Goal: Task Accomplishment & Management: Manage account settings

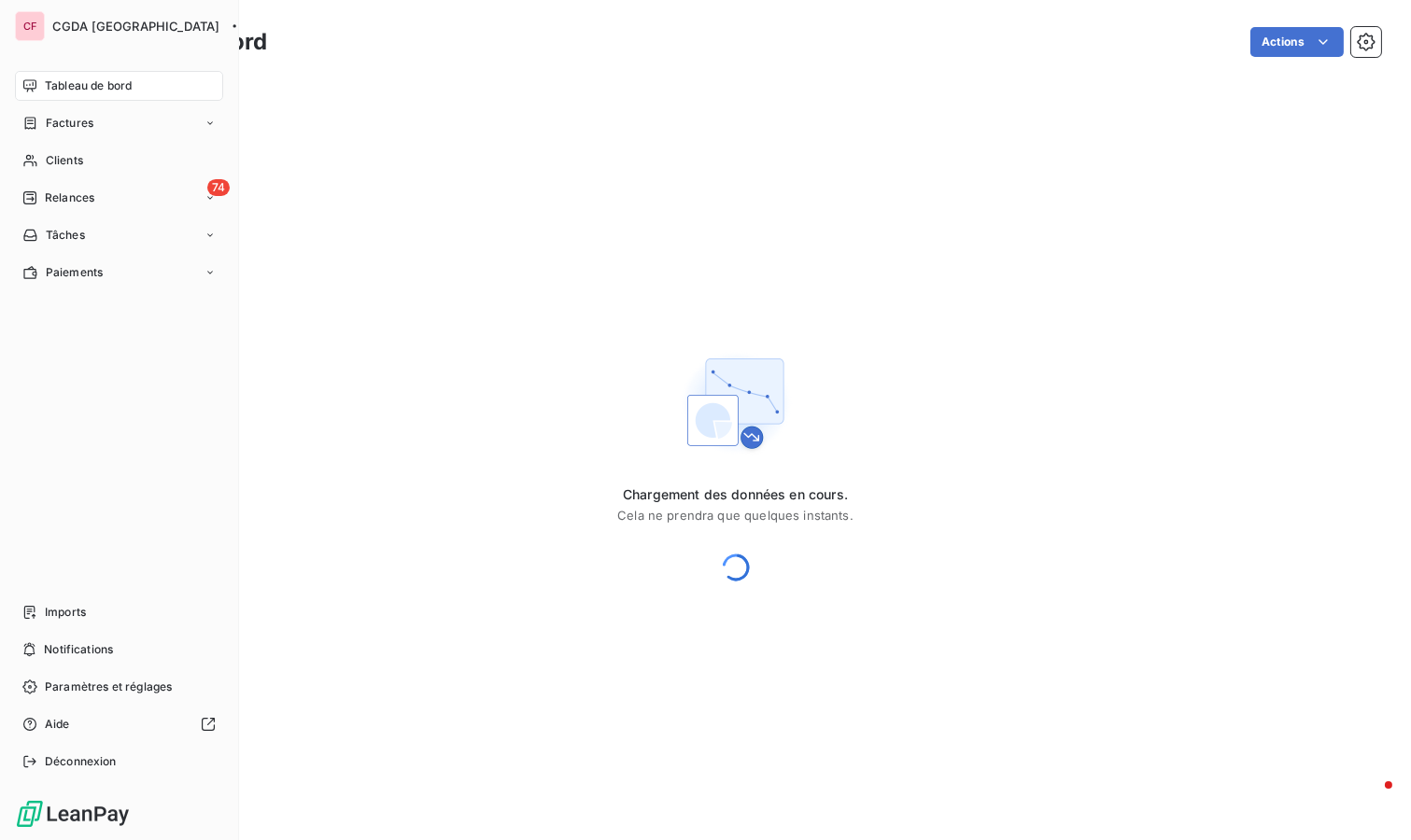
click at [130, 192] on div "74 Relances" at bounding box center [119, 198] width 209 height 30
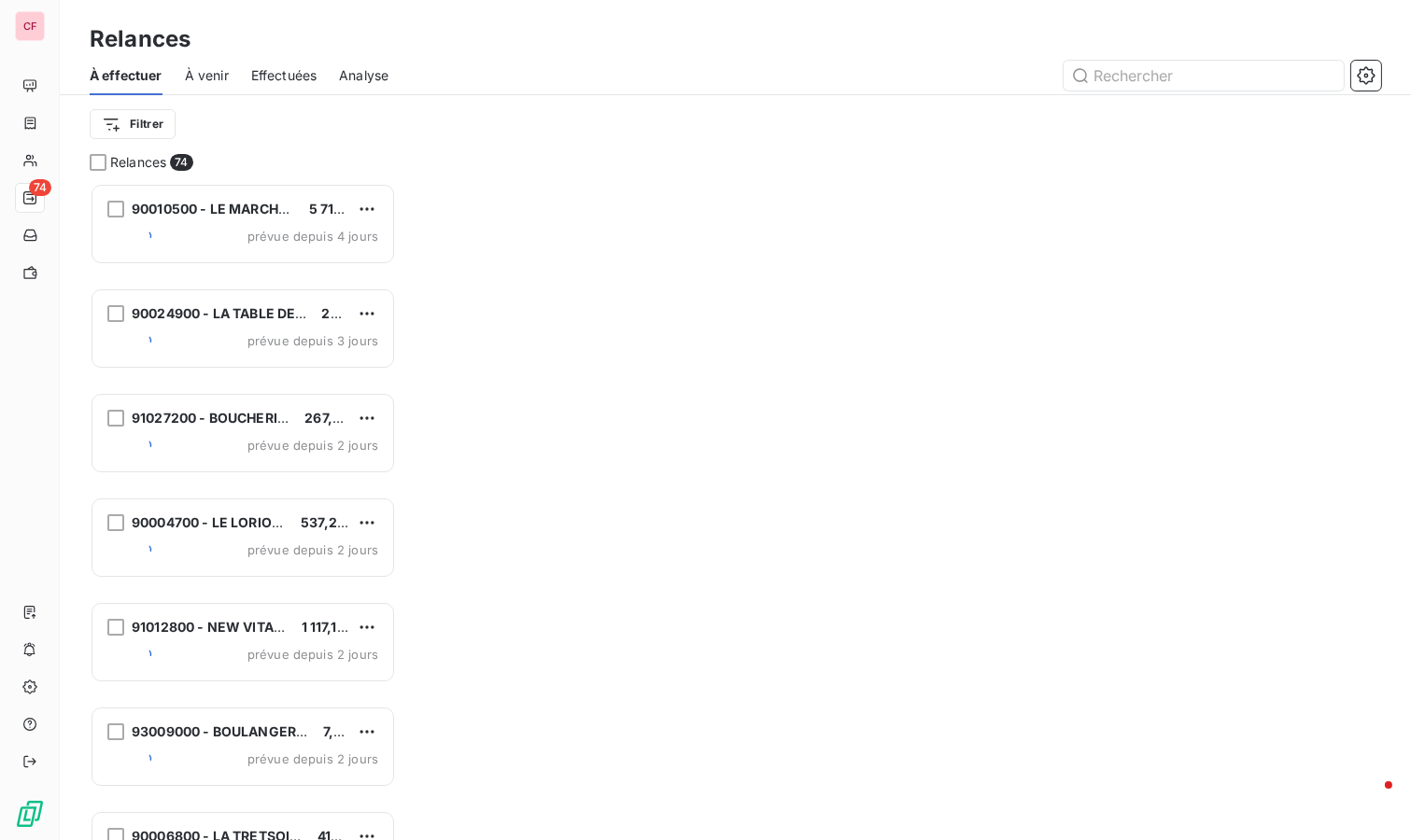
scroll to position [641, 290]
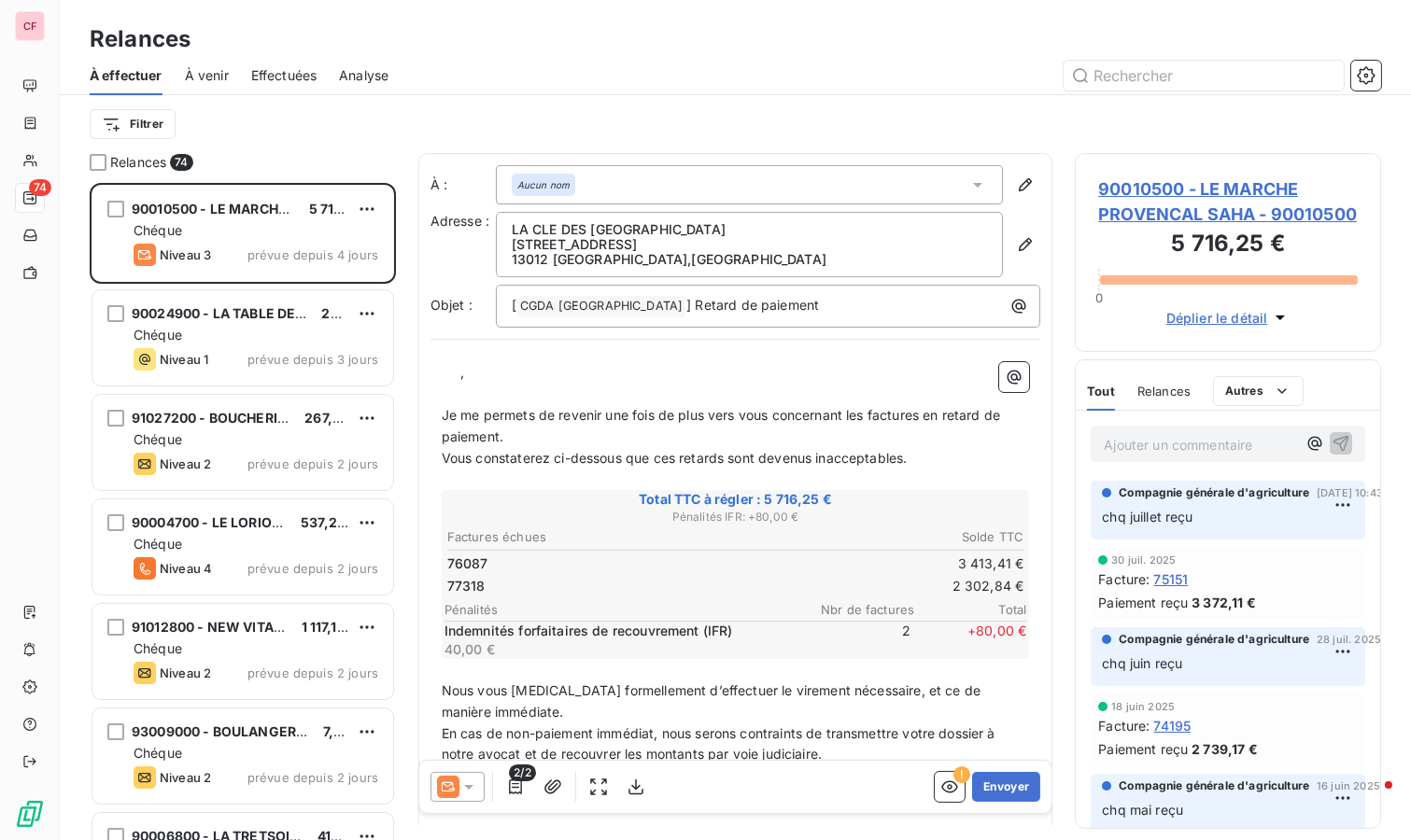
click at [229, 367] on div "Niveau 1 prévue depuis 3 jours" at bounding box center [256, 359] width 245 height 23
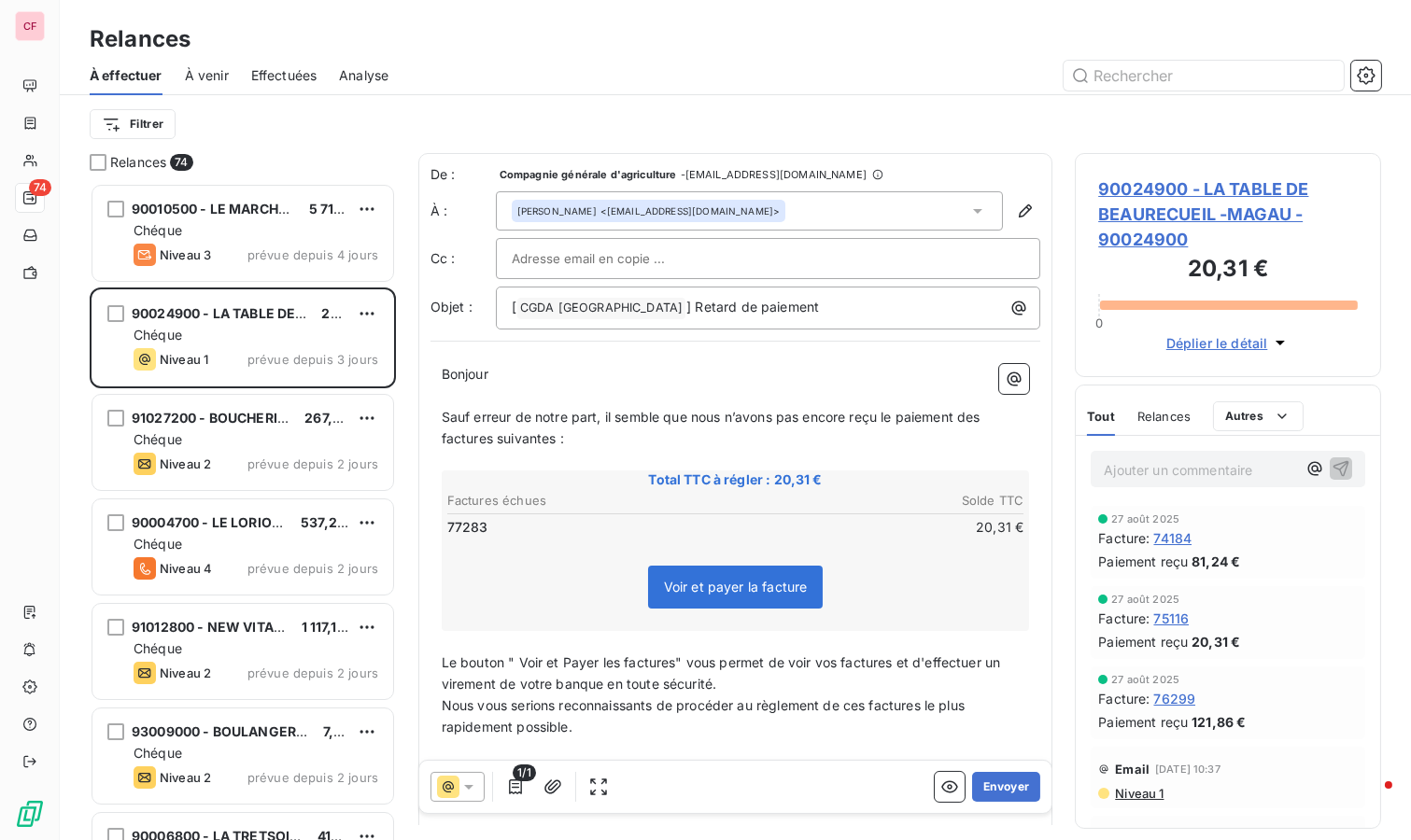
click at [1164, 211] on span "90024900 - LA TABLE DE BEAURECUEIL -MAGAU - 90024900" at bounding box center [1228, 213] width 260 height 76
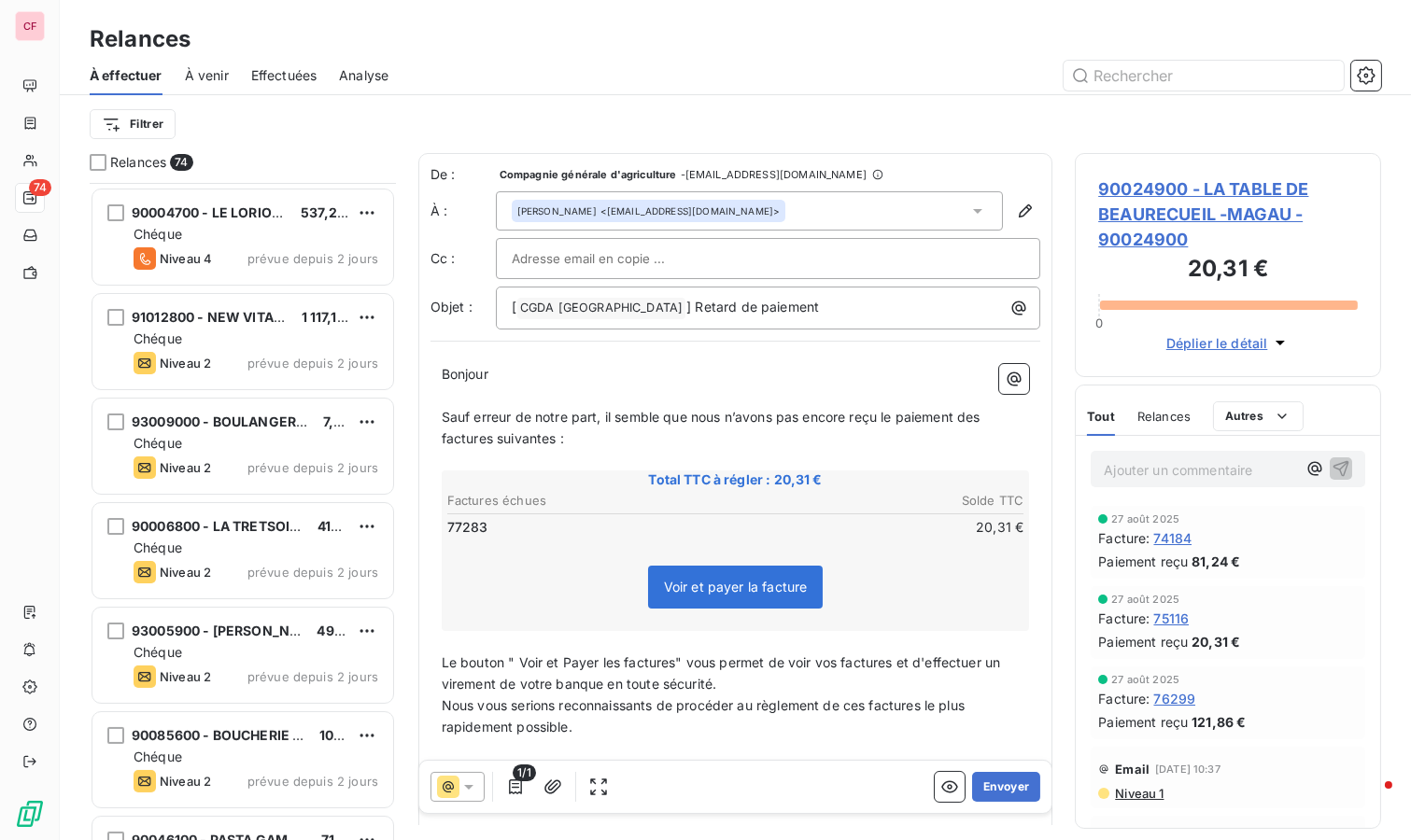
click at [255, 225] on div "Chéque" at bounding box center [256, 234] width 245 height 19
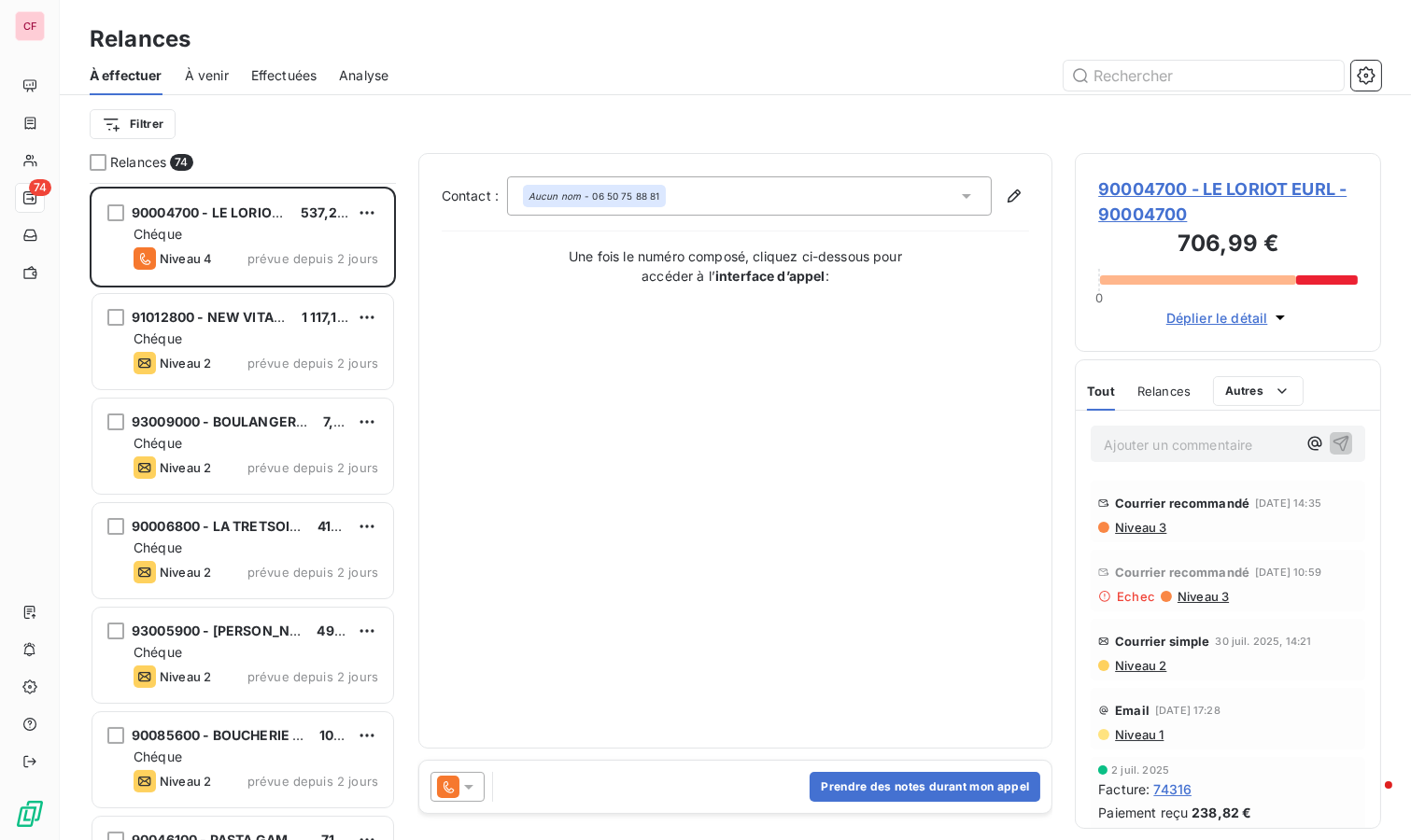
click at [1151, 177] on span "90004700 - LE LORIOT EURL - 90004700" at bounding box center [1228, 201] width 260 height 50
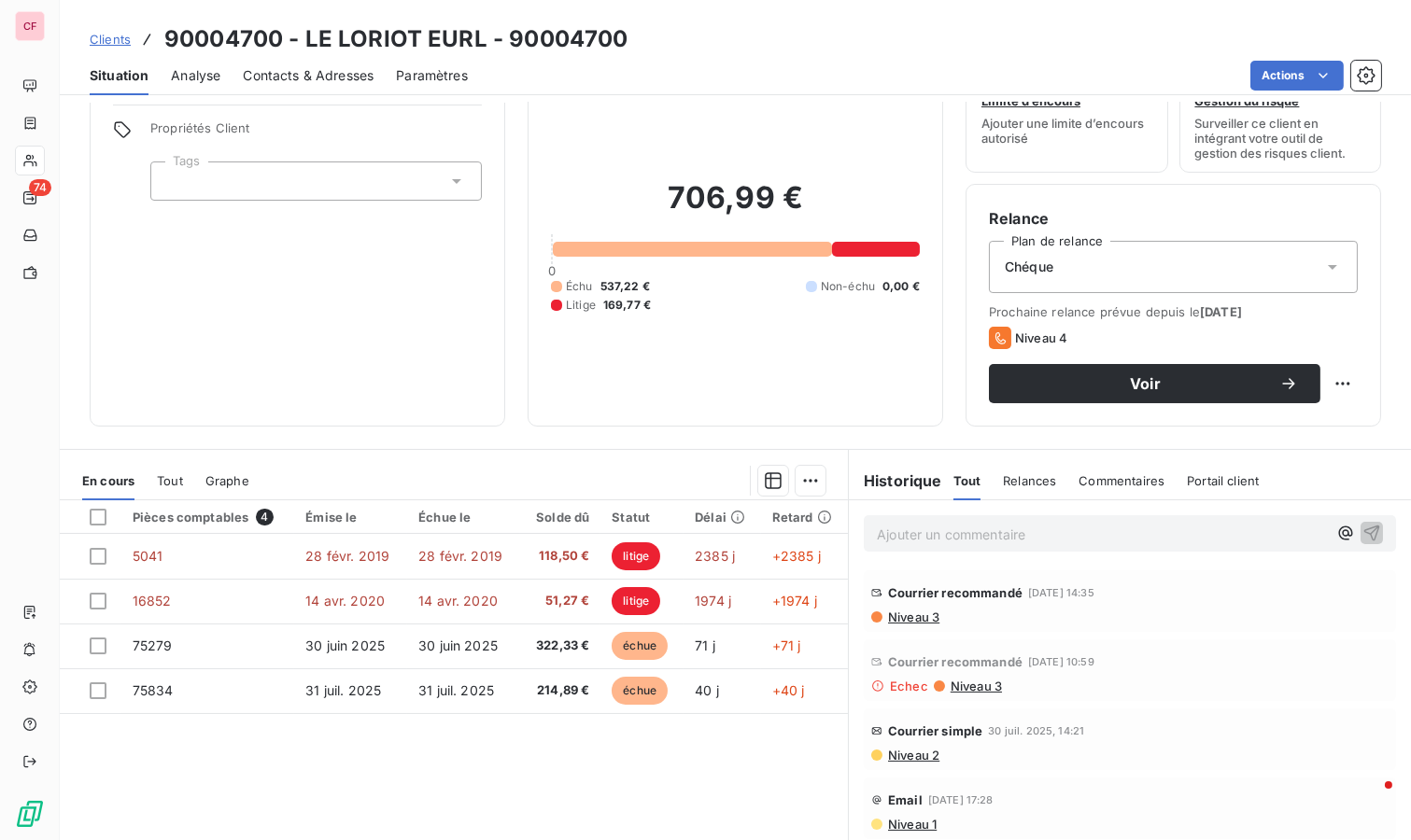
scroll to position [103, 0]
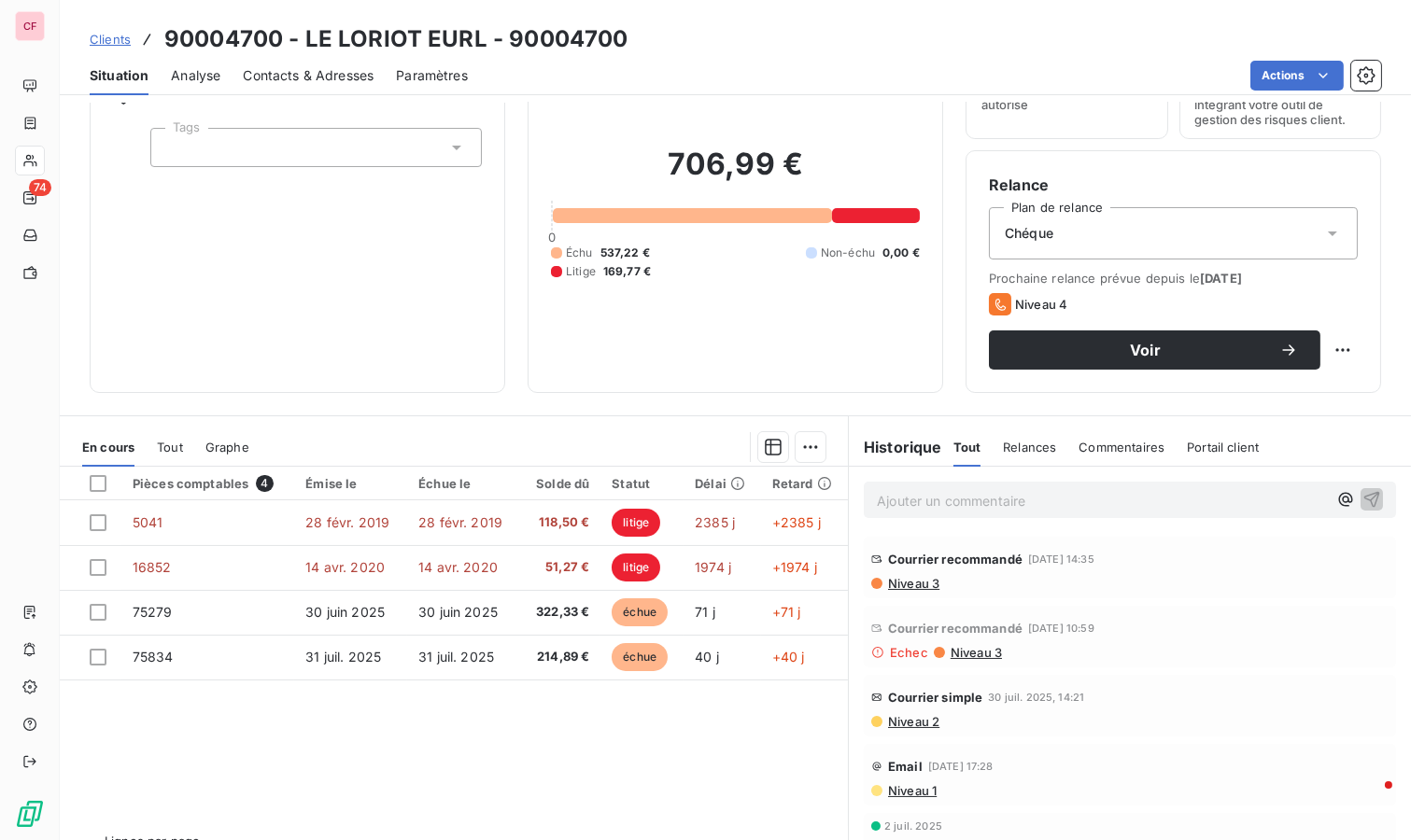
click at [904, 585] on span "Niveau 3" at bounding box center [913, 583] width 53 height 15
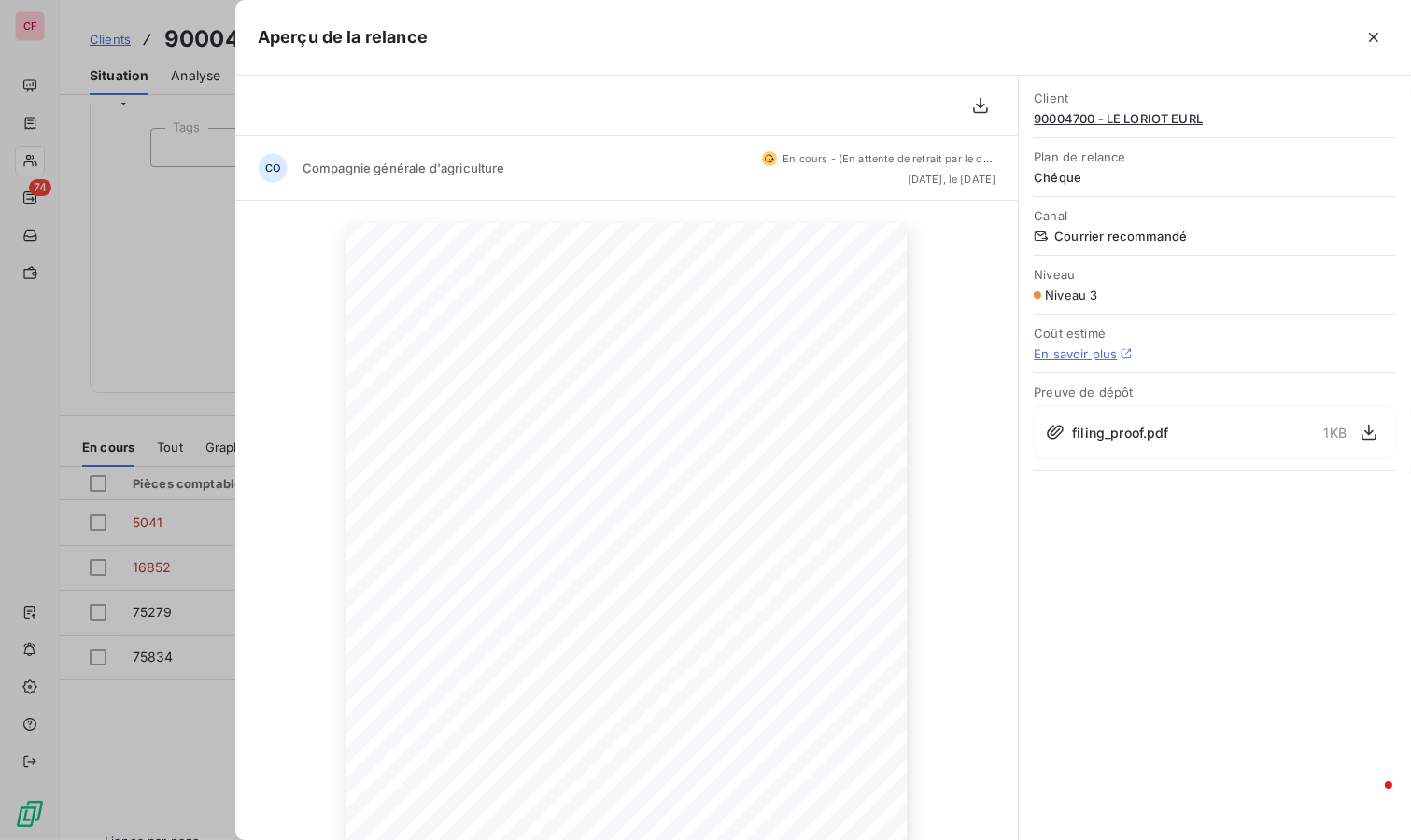
click at [852, 169] on div "En cours - (En attente de retrait par le destinataire) [DATE], le [DATE]" at bounding box center [878, 168] width 233 height 33
click at [765, 157] on icon at bounding box center [768, 158] width 9 height 11
click at [907, 183] on span "[DATE], le [DATE]" at bounding box center [951, 179] width 89 height 11
click at [947, 166] on div "En cours - (En attente de retrait par le destinataire) [DATE], le [DATE]" at bounding box center [878, 168] width 233 height 33
click at [159, 279] on div at bounding box center [706, 420] width 1411 height 840
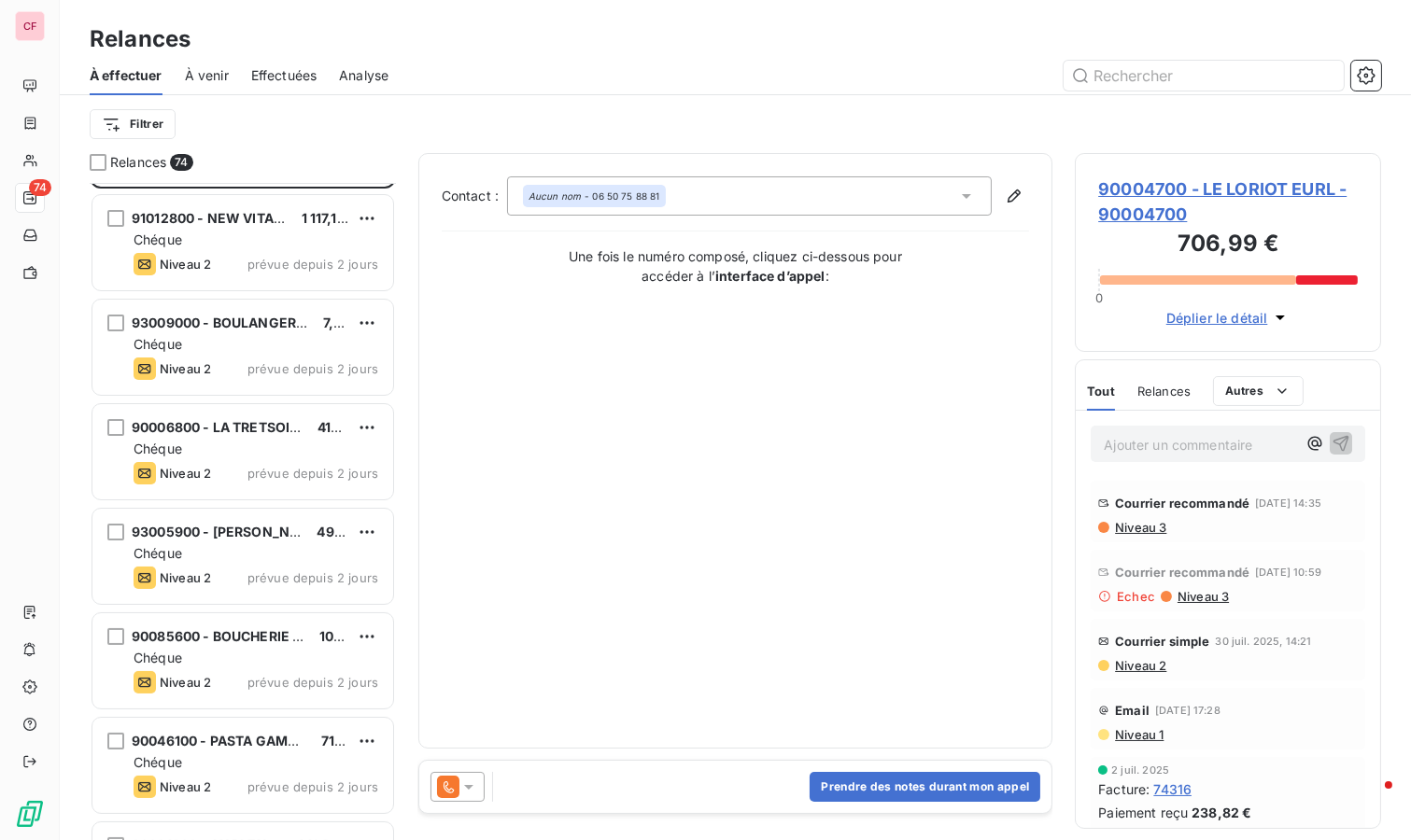
scroll to position [415, 0]
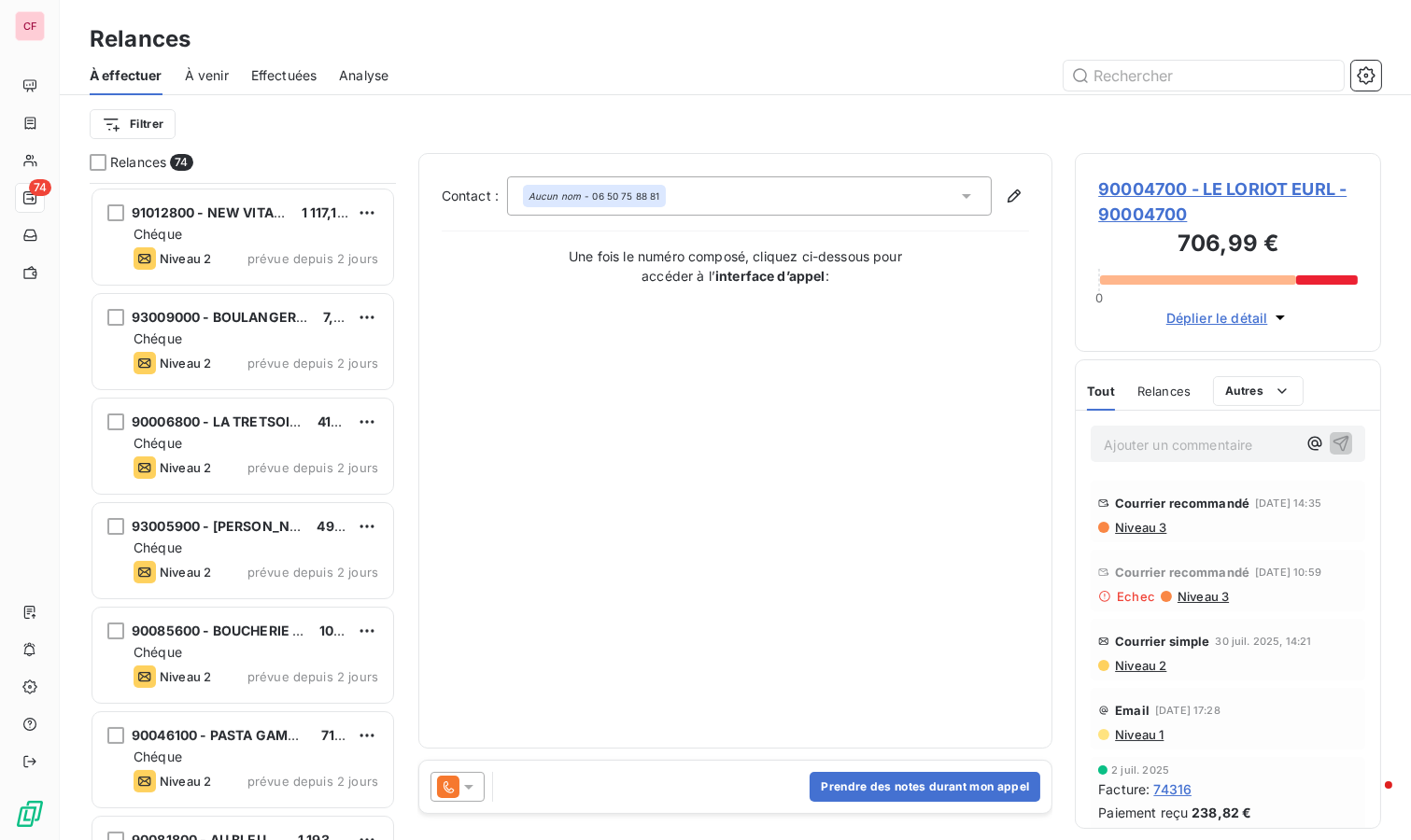
click at [276, 428] on span "90006800 - LA TRETSOISE [PERSON_NAME] SA" at bounding box center [287, 421] width 311 height 16
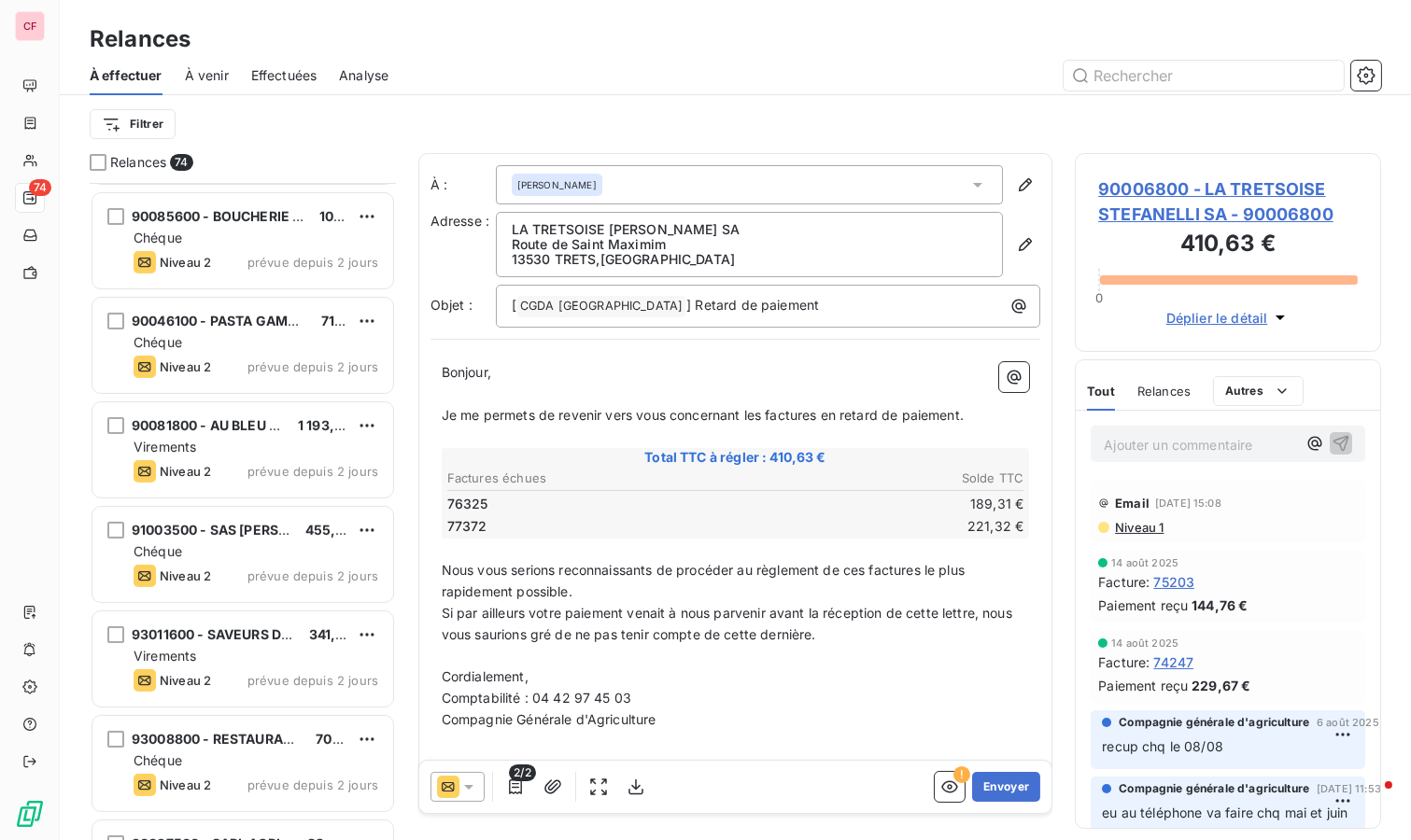
scroll to position [933, 0]
click at [229, 338] on div "Virements" at bounding box center [256, 343] width 245 height 19
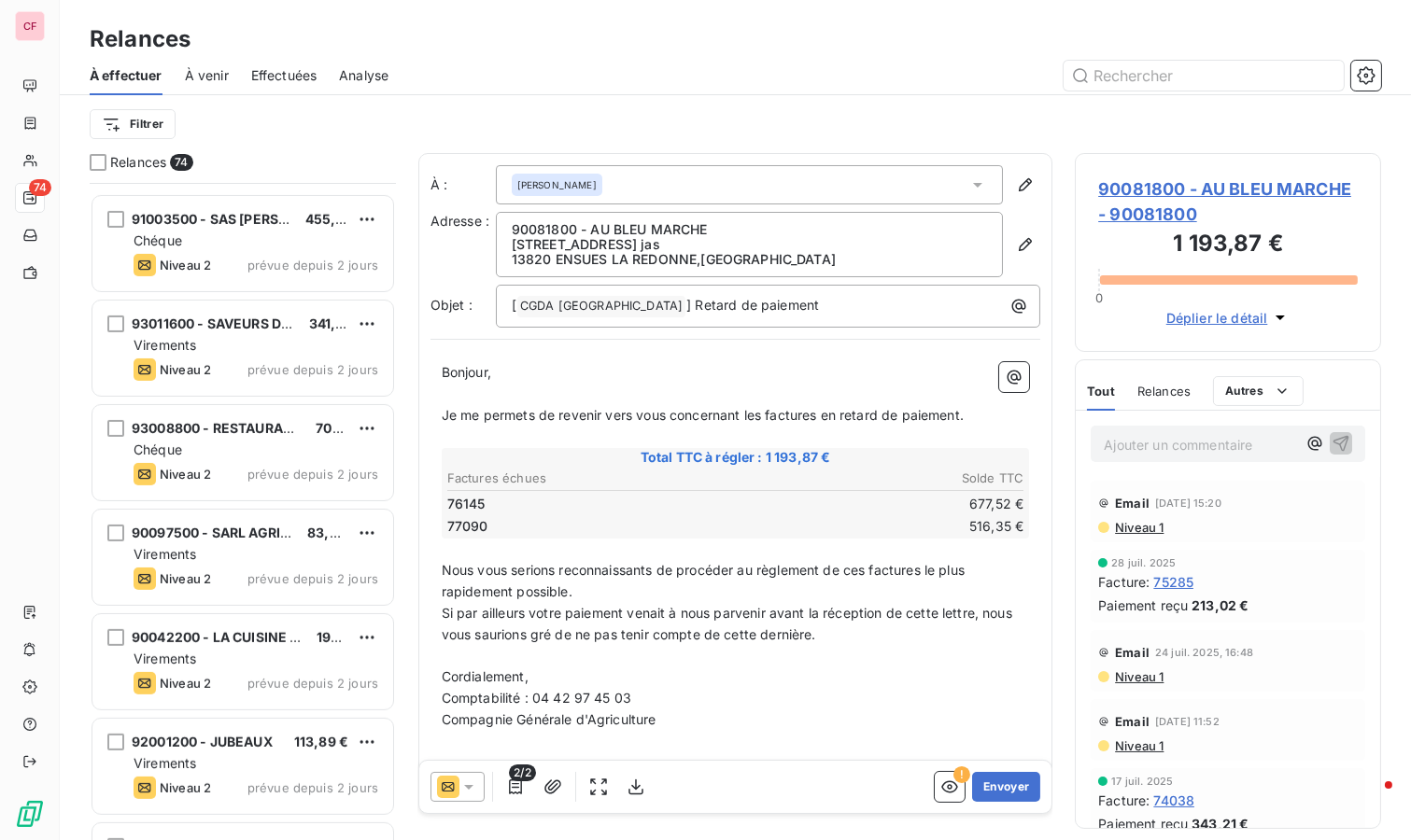
scroll to position [1349, 0]
click at [229, 338] on div "Virements" at bounding box center [256, 346] width 245 height 19
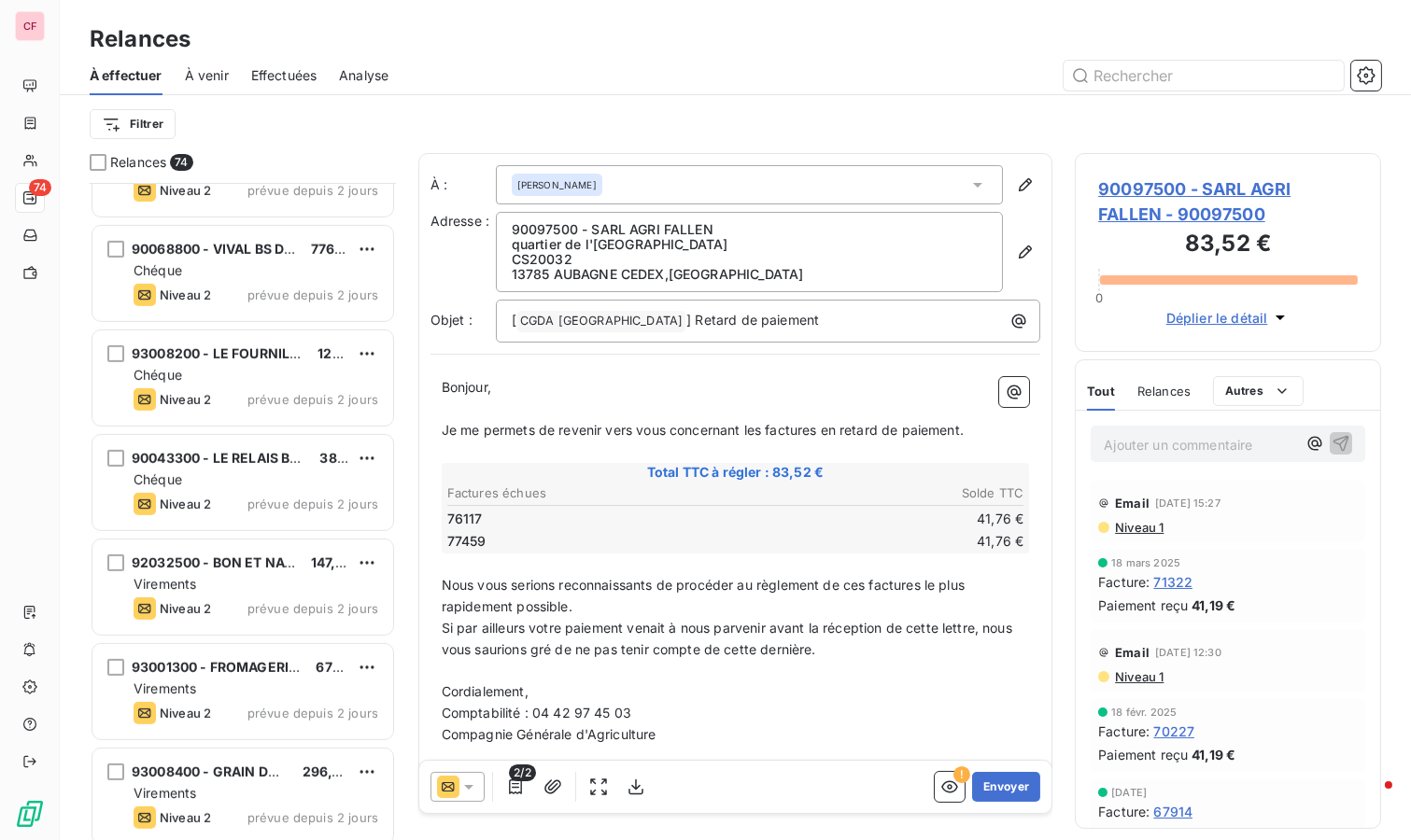
scroll to position [1764, 0]
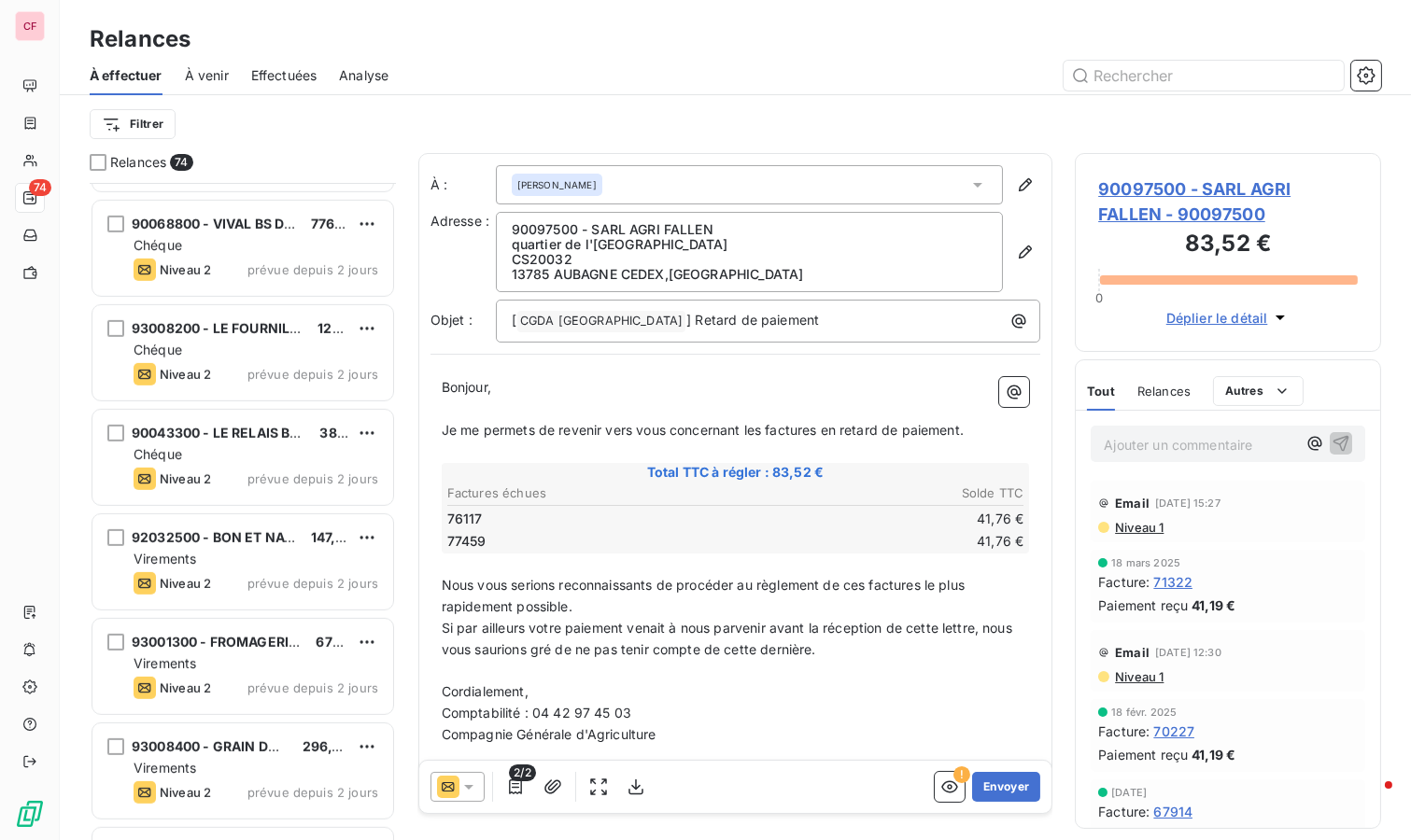
click at [324, 478] on span "prévue depuis 2 jours" at bounding box center [312, 478] width 131 height 15
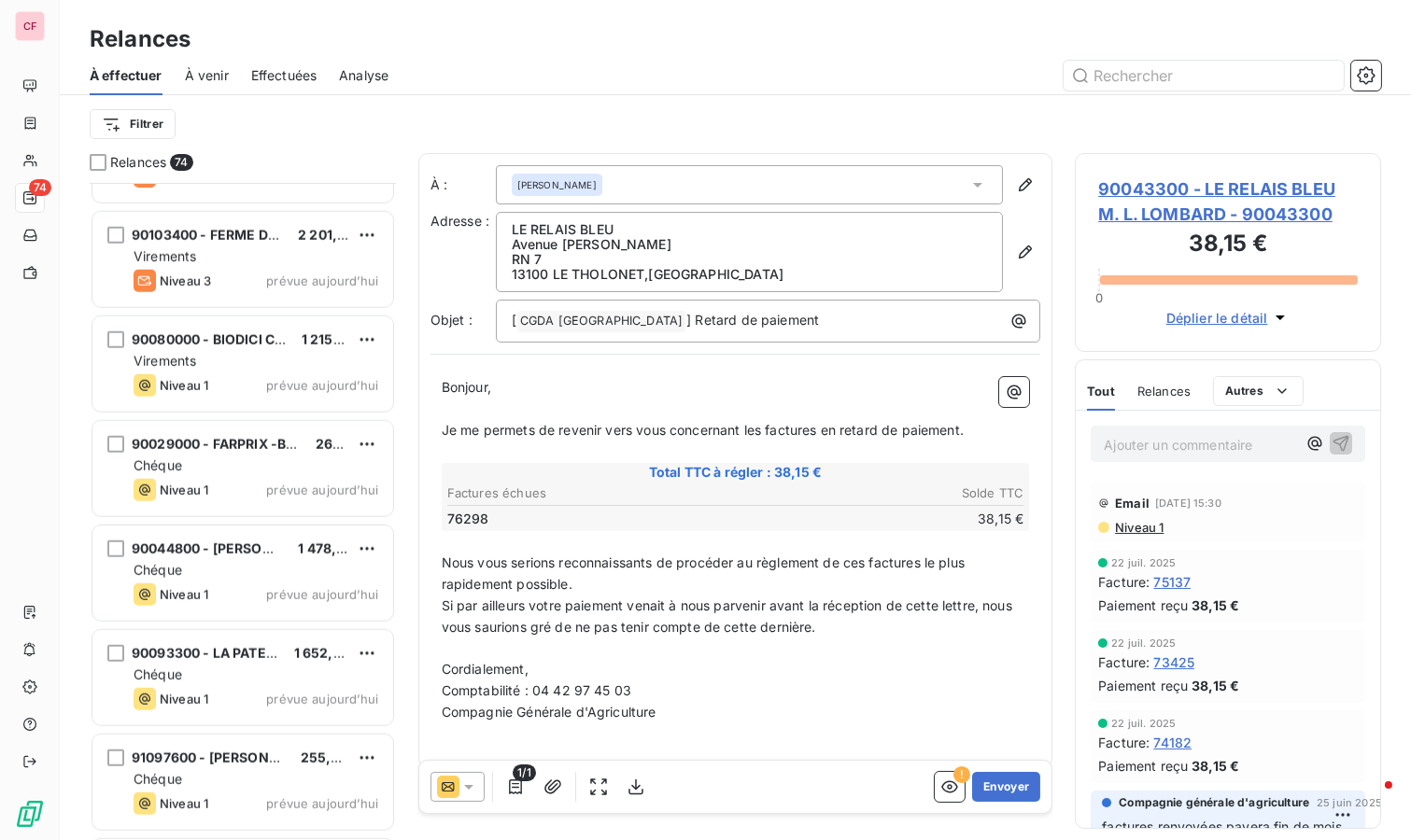
scroll to position [3111, 0]
click at [276, 375] on div "Niveau 3 prévue aujourd’hui" at bounding box center [256, 386] width 245 height 23
